Goal: Task Accomplishment & Management: Use online tool/utility

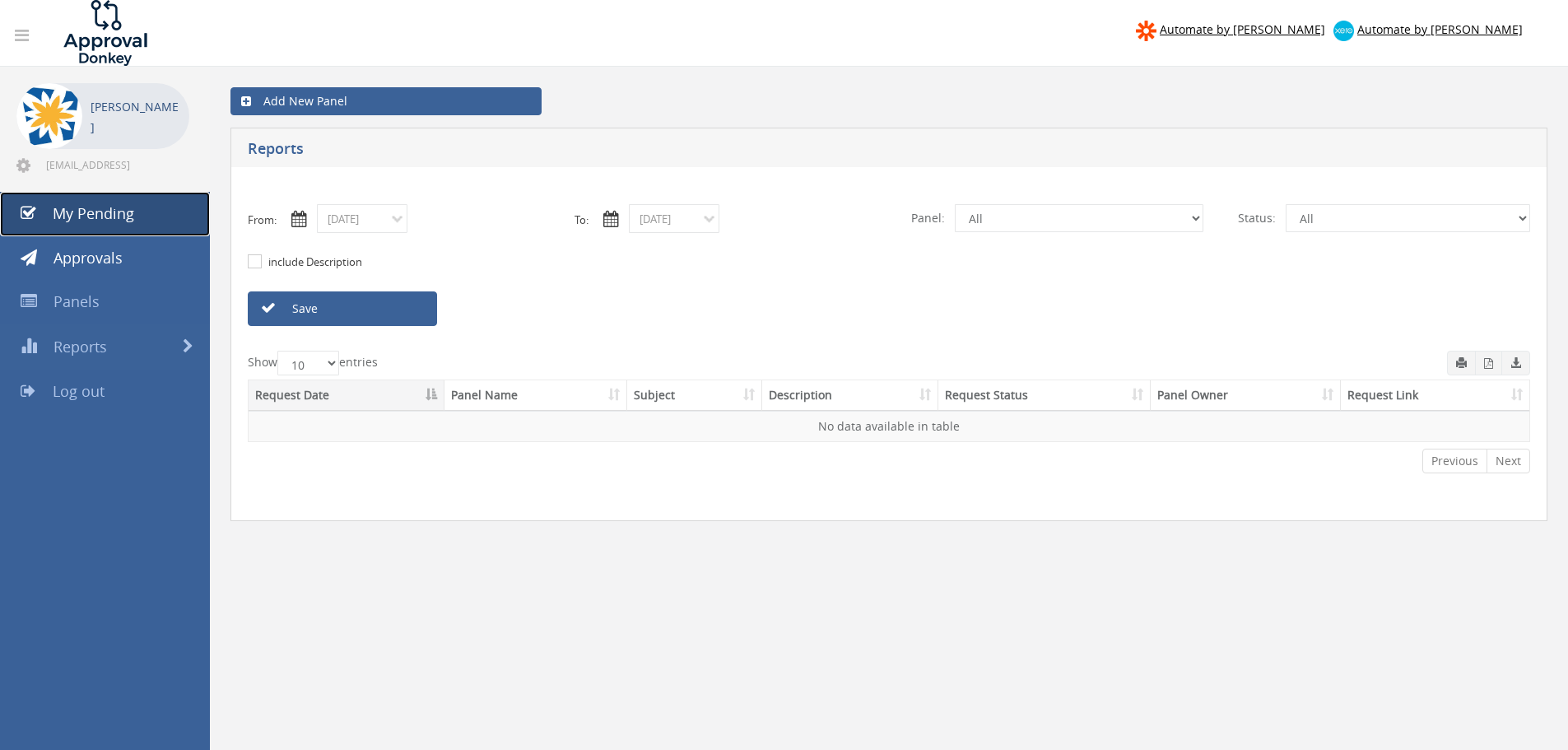
click at [103, 213] on span "My Pending" at bounding box center [93, 213] width 81 height 20
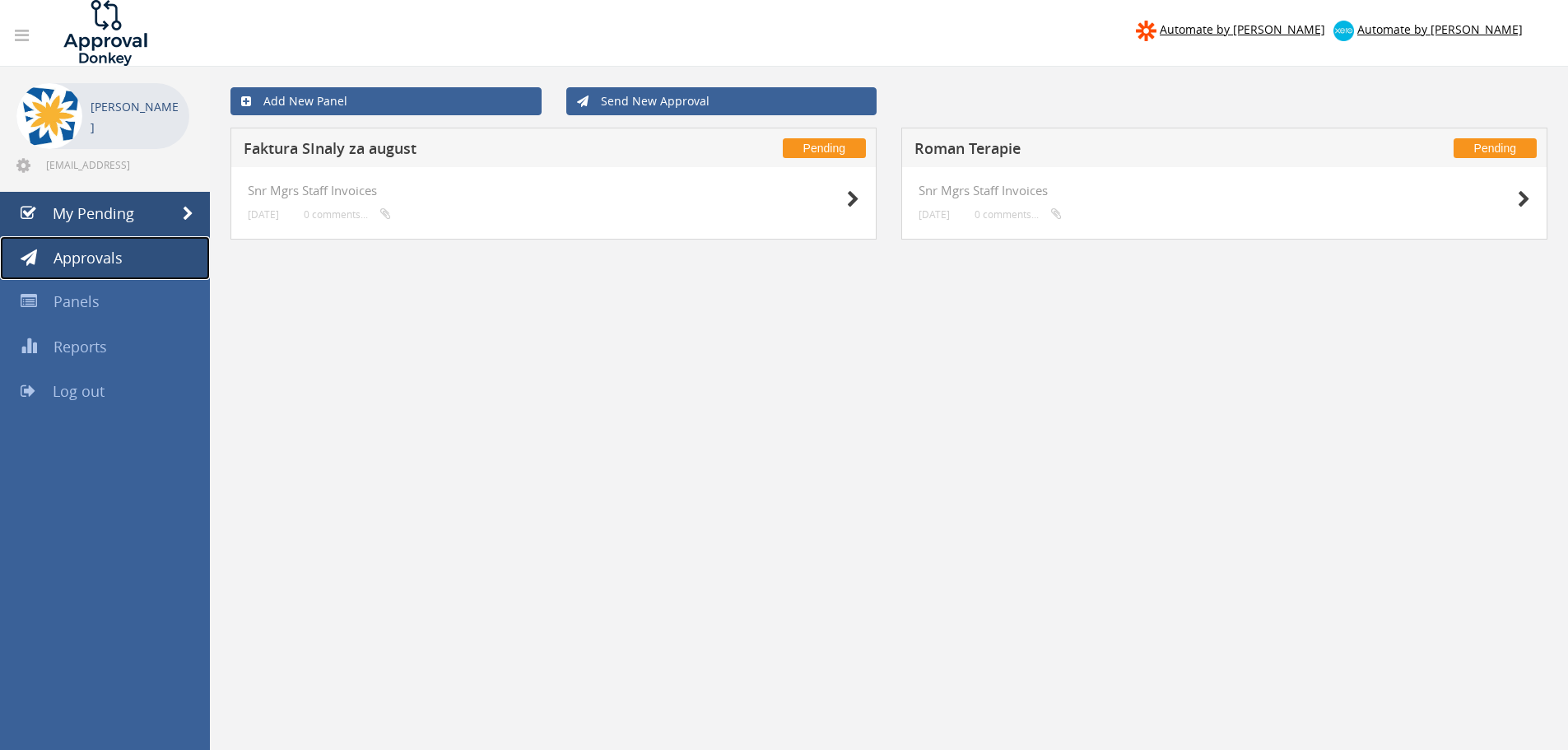
click at [75, 267] on span "Approvals" at bounding box center [88, 258] width 70 height 20
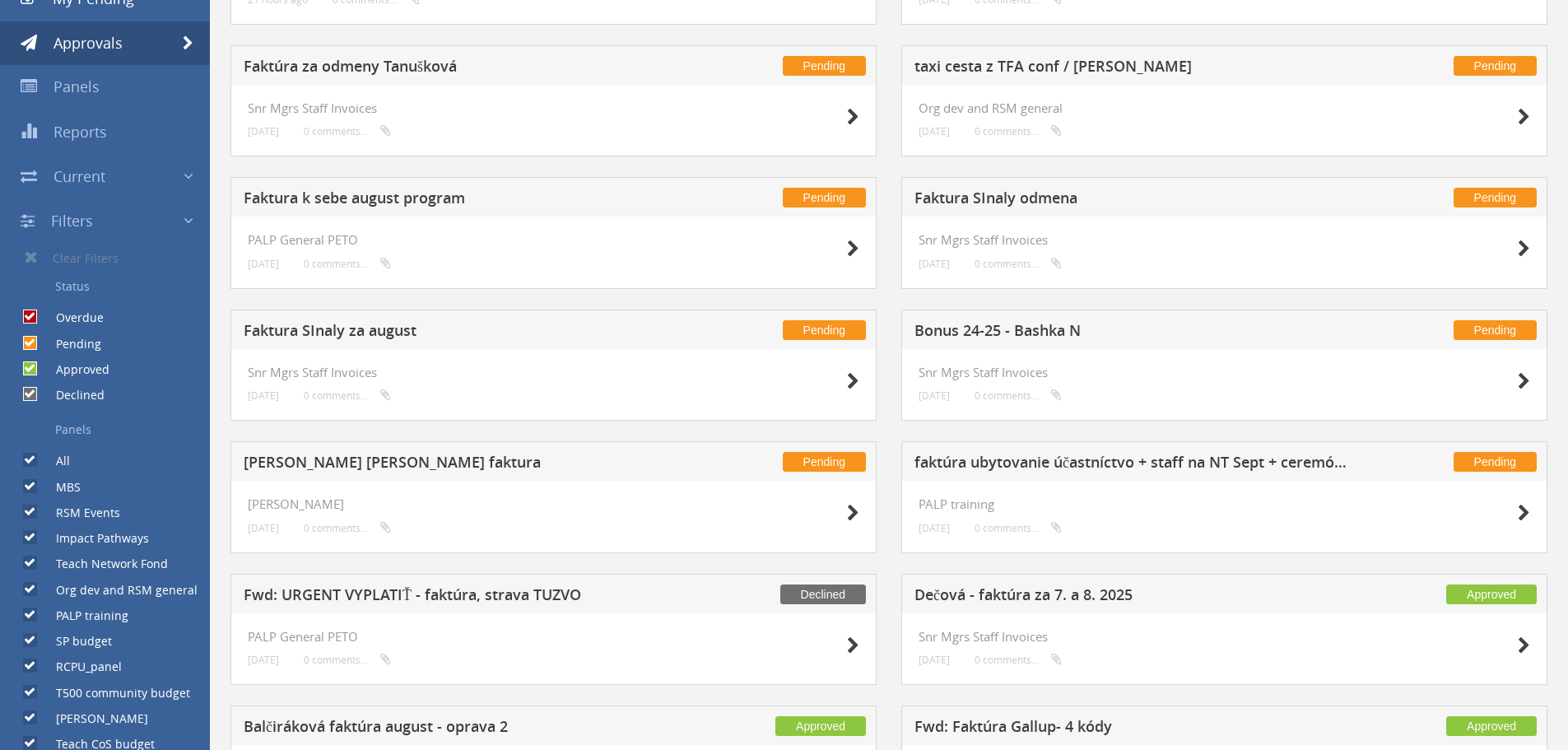
scroll to position [247, 0]
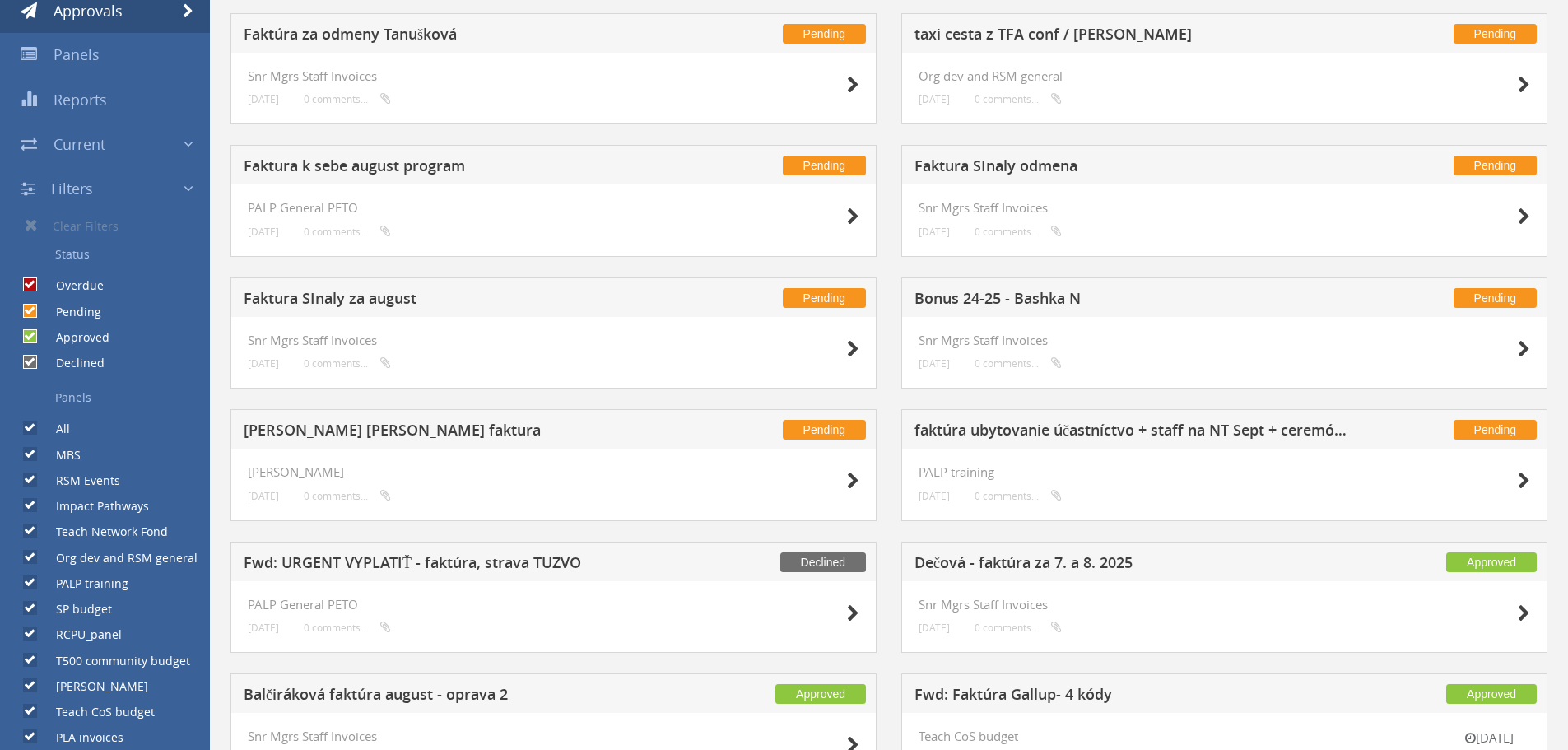
click at [343, 431] on h5 "[PERSON_NAME] [PERSON_NAME] faktura" at bounding box center [460, 432] width 433 height 21
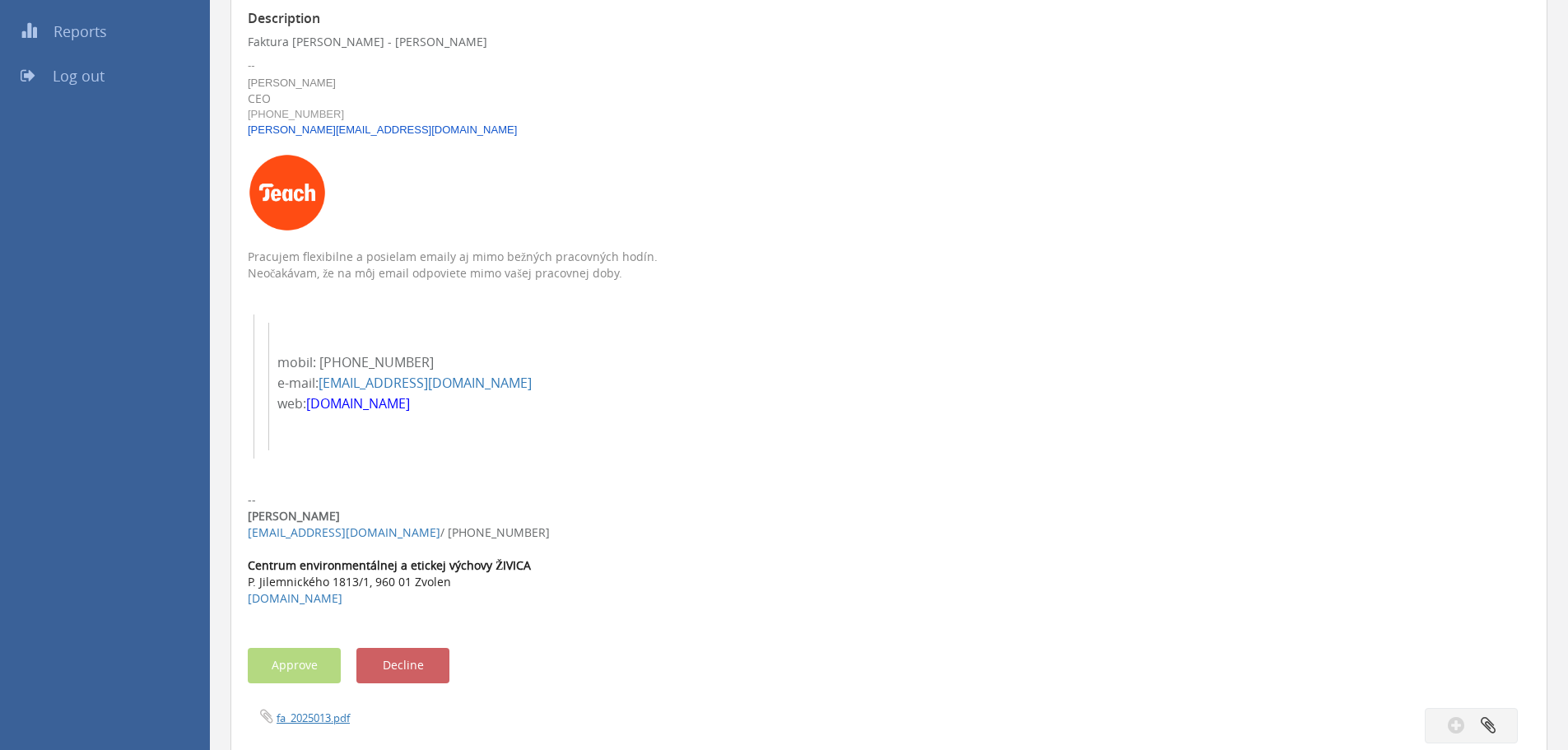
scroll to position [329, 0]
